Goal: Task Accomplishment & Management: Use online tool/utility

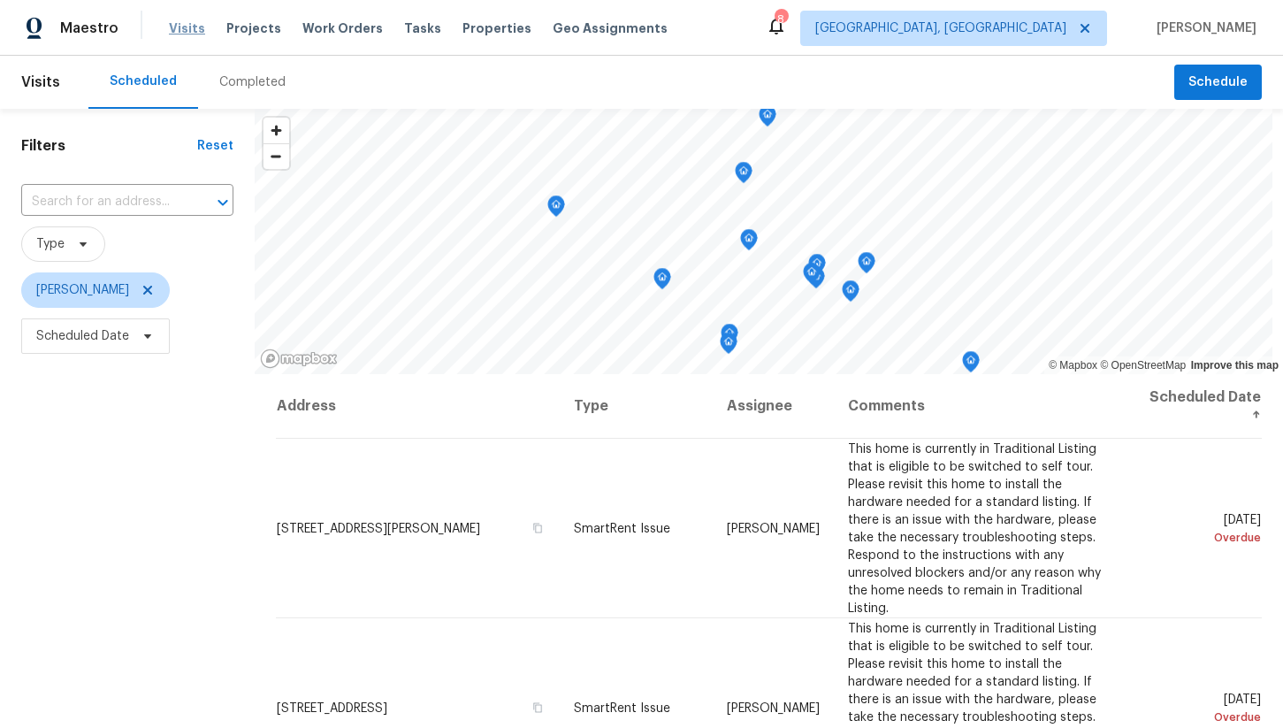
click at [183, 34] on span "Visits" at bounding box center [187, 28] width 36 height 18
click at [118, 341] on span "Scheduled Date" at bounding box center [82, 336] width 93 height 18
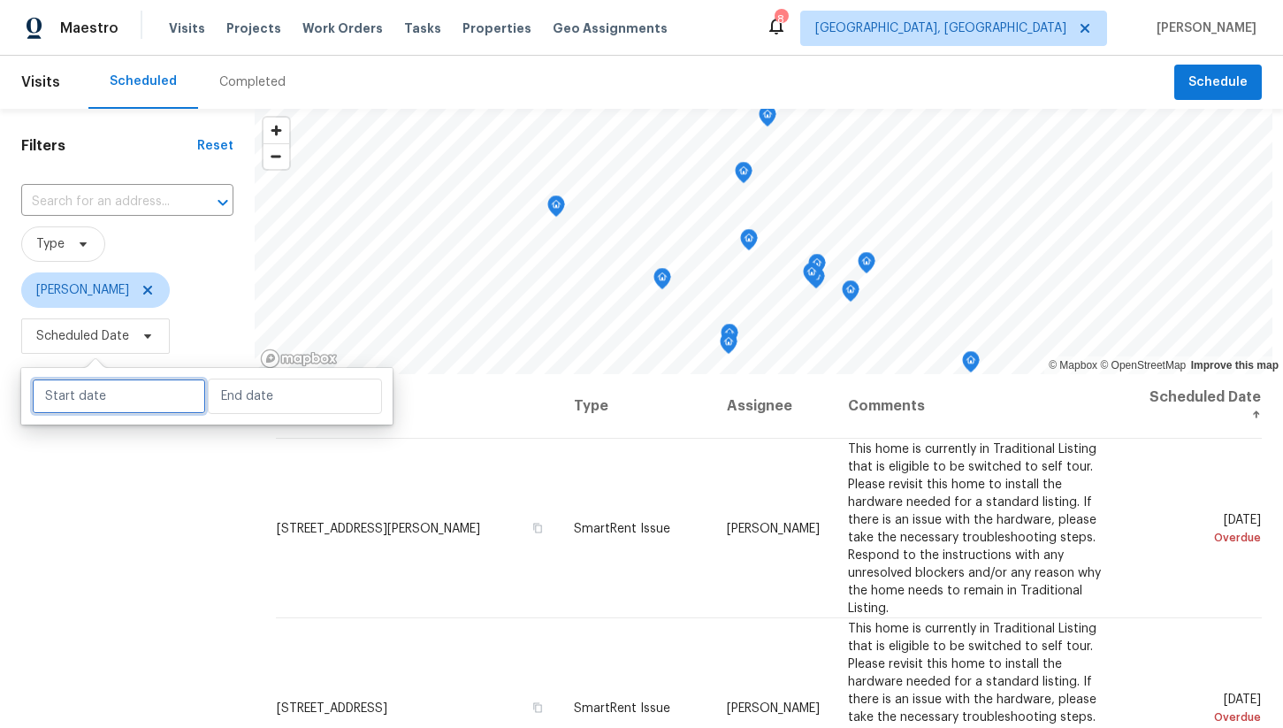
select select "7"
select select "2025"
select select "8"
select select "2025"
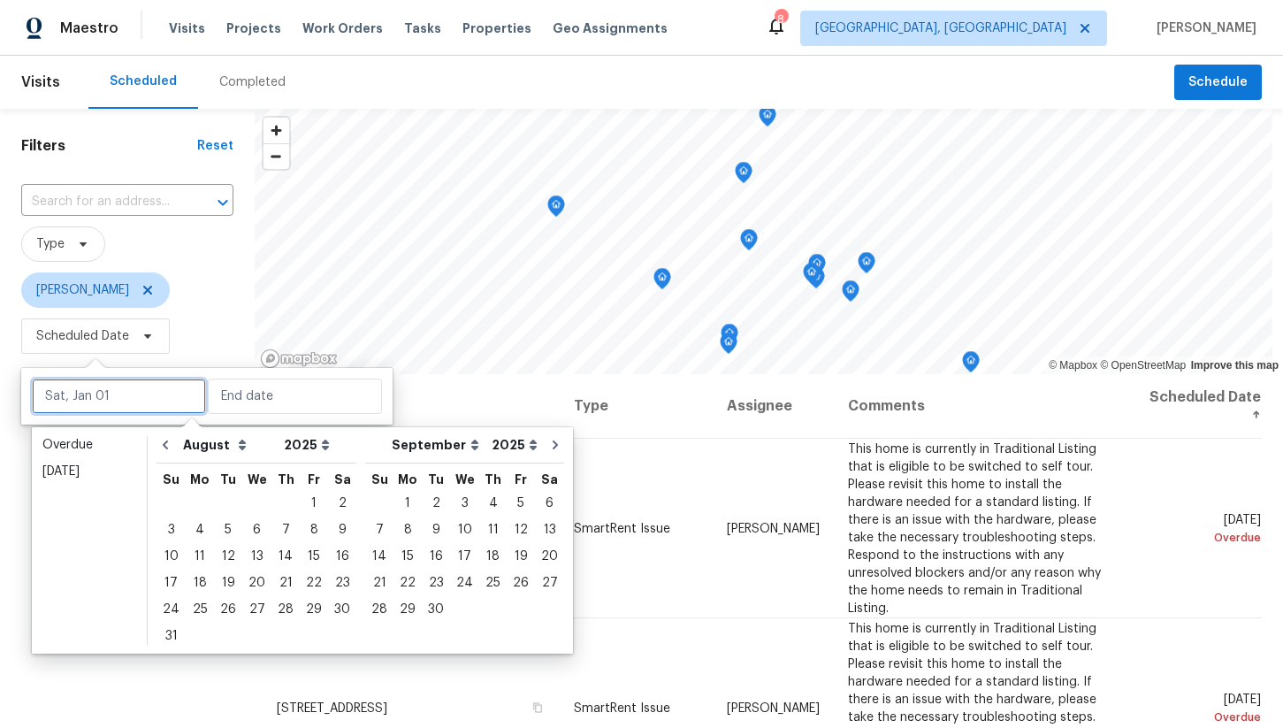
click at [128, 399] on input "text" at bounding box center [119, 396] width 174 height 35
click at [226, 610] on div "26" at bounding box center [228, 609] width 28 height 25
type input "[DATE]"
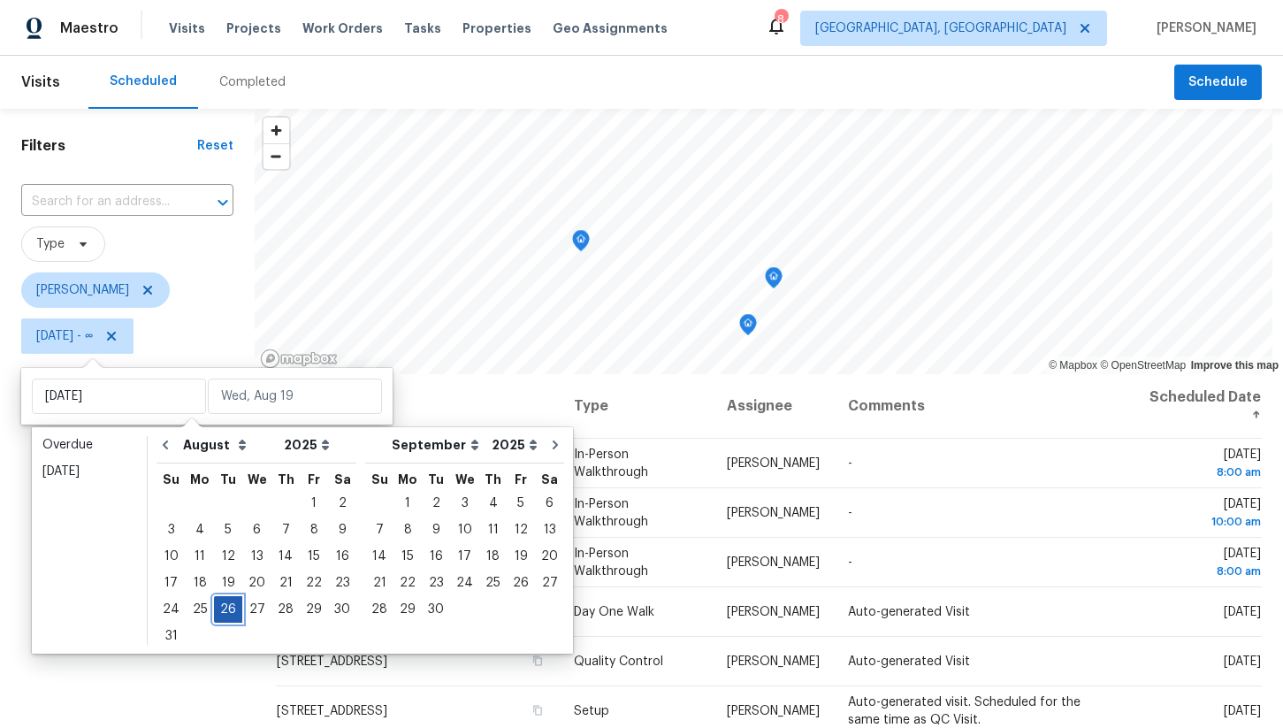
click at [224, 609] on div "26" at bounding box center [228, 609] width 28 height 25
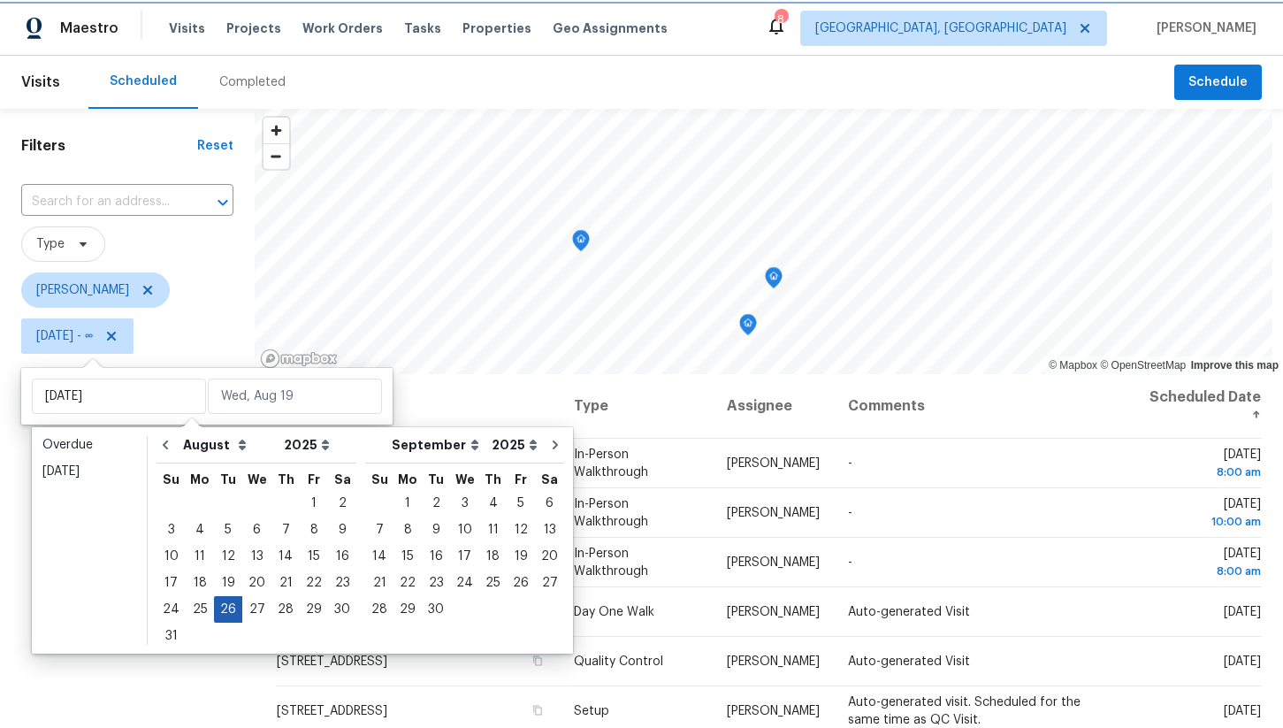
type input "[DATE]"
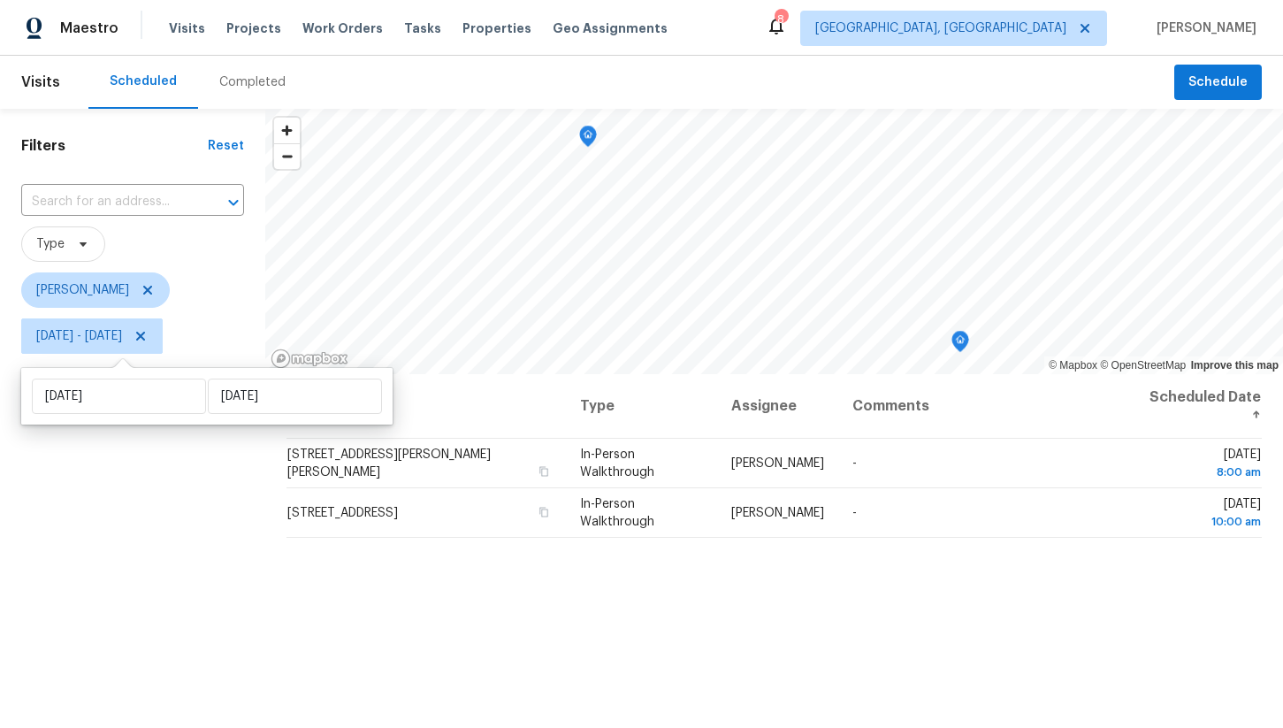
click at [207, 555] on div "Filters Reset ​ Type [PERSON_NAME] [DATE] - [DATE]" at bounding box center [132, 532] width 265 height 847
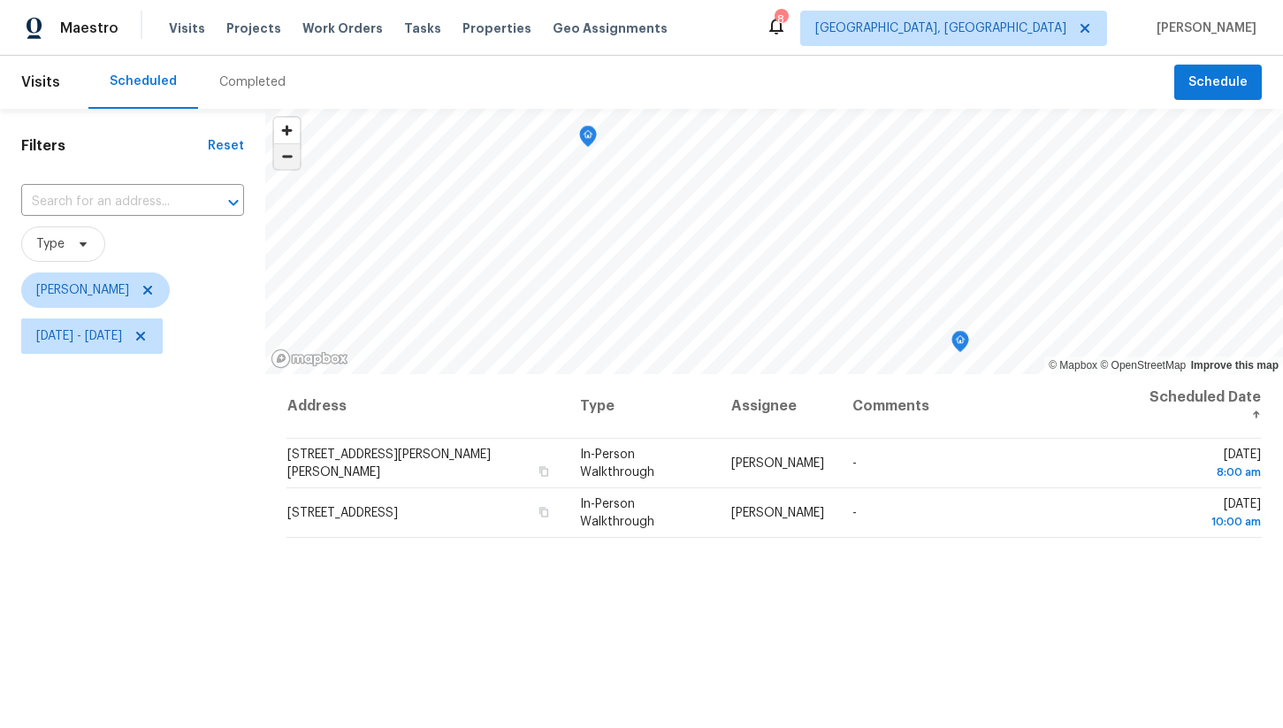
click at [290, 166] on span "Zoom out" at bounding box center [287, 156] width 26 height 25
